Goal: Task Accomplishment & Management: Use online tool/utility

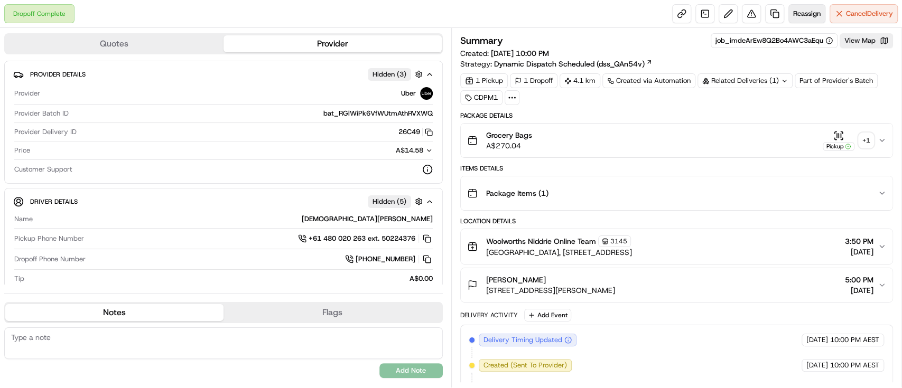
click at [801, 15] on span "Reassign" at bounding box center [806, 14] width 27 height 10
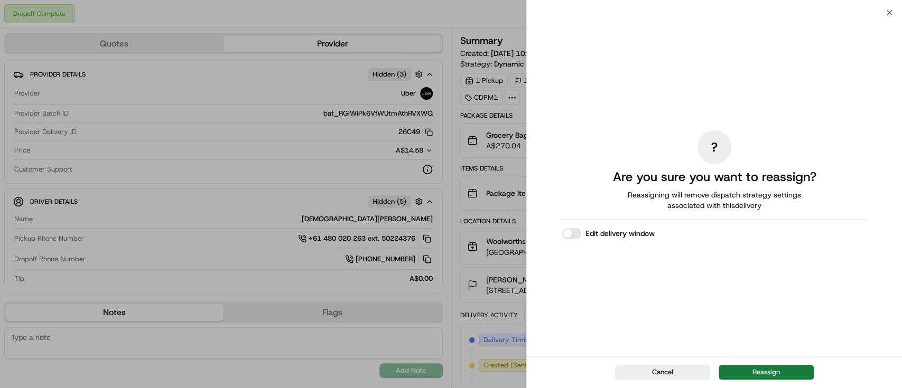
click at [757, 368] on button "Reassign" at bounding box center [766, 372] width 95 height 15
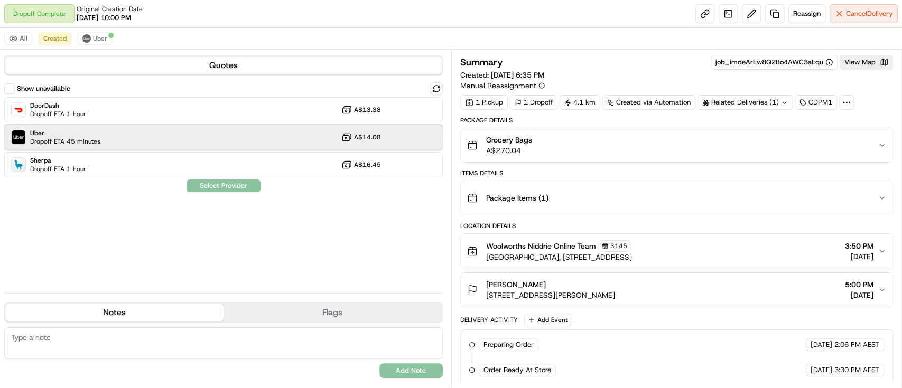
click at [80, 138] on span "Dropoff ETA 45 minutes" at bounding box center [65, 141] width 70 height 8
click at [216, 189] on button "Assign Provider" at bounding box center [223, 186] width 75 height 13
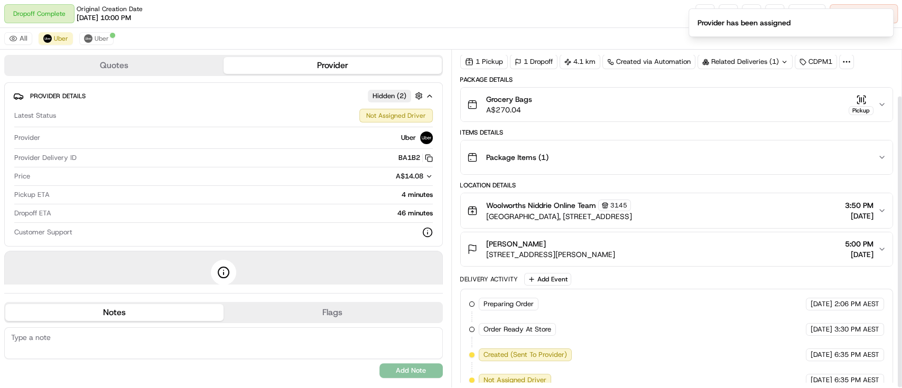
scroll to position [52, 0]
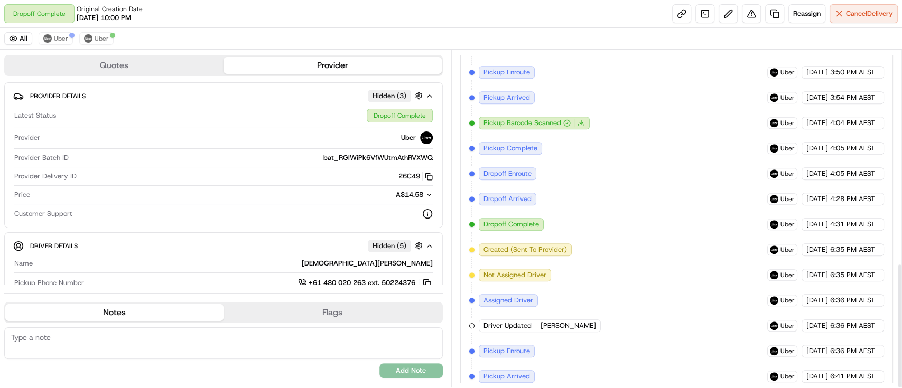
scroll to position [574, 0]
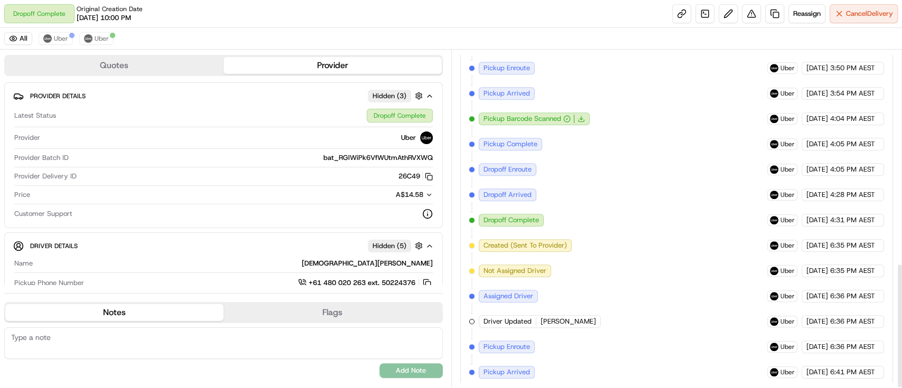
scroll to position [574, 0]
